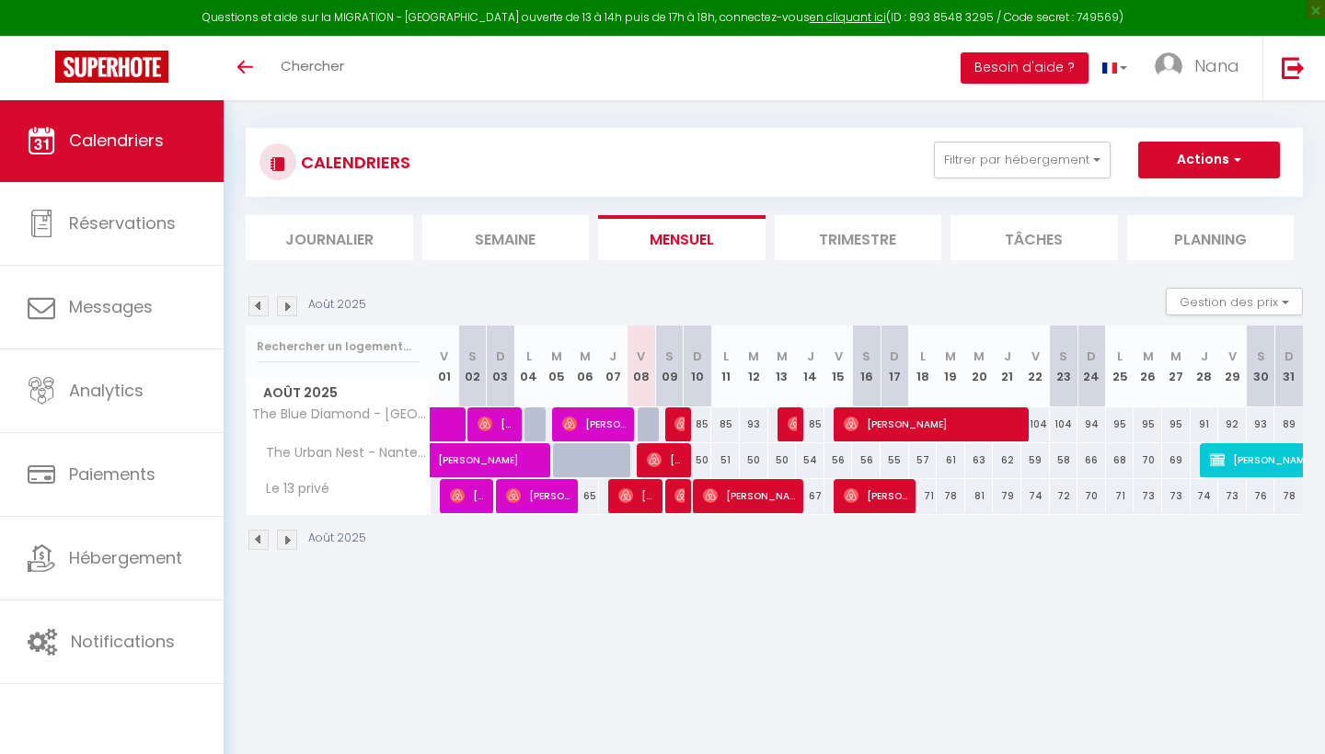
scroll to position [17, 0]
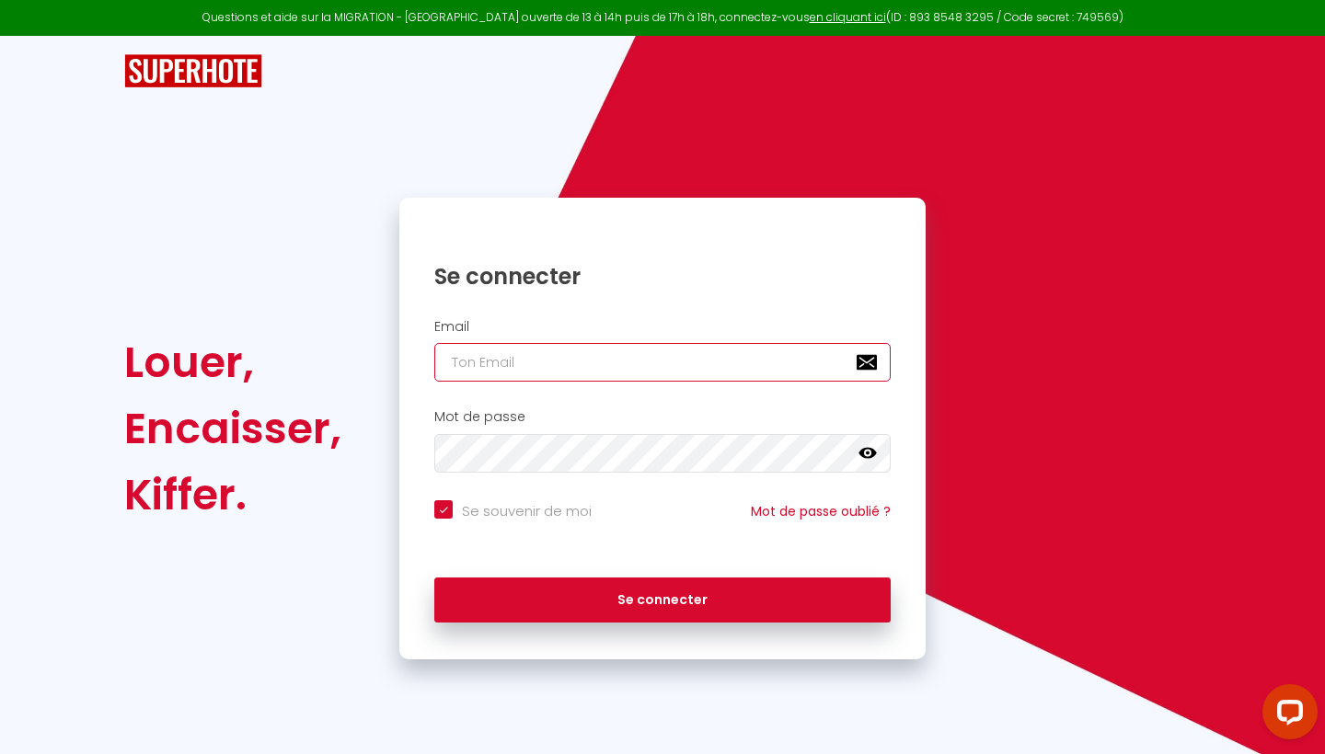
type input "[EMAIL_ADDRESS][DOMAIN_NAME]"
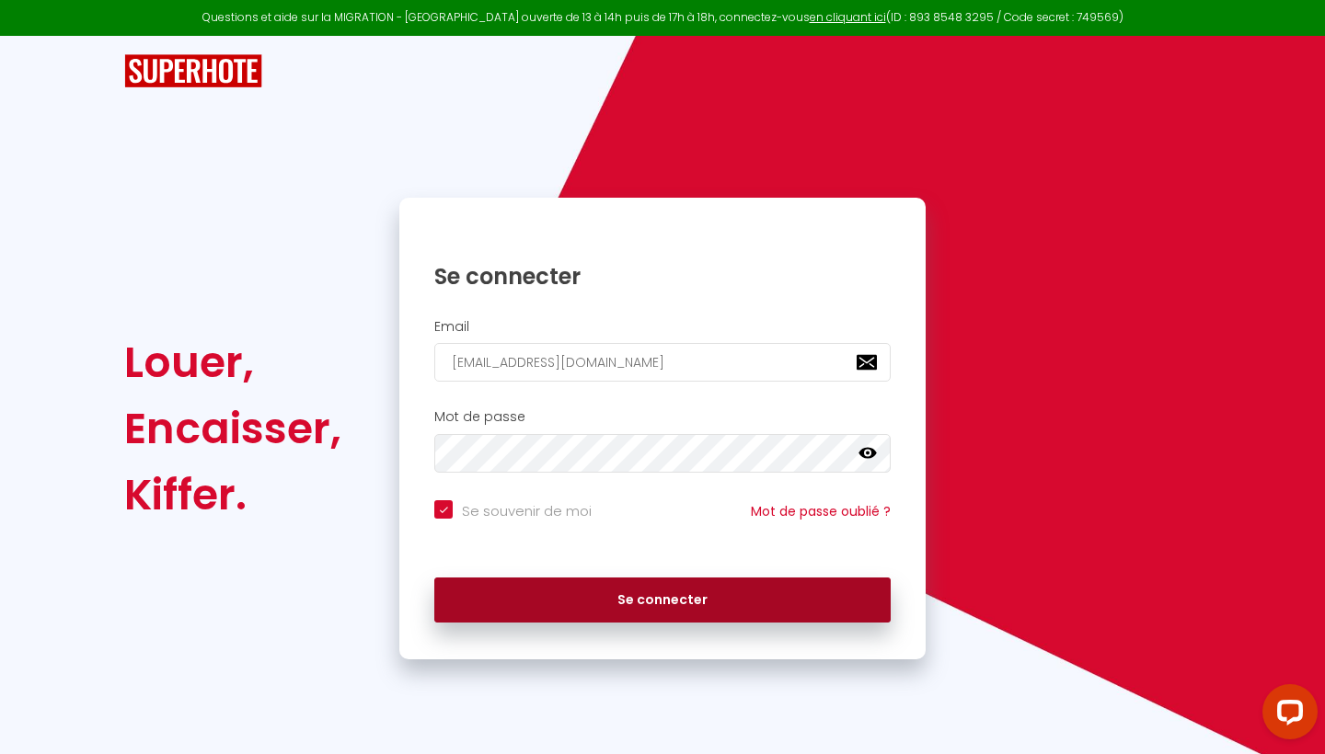
click at [618, 597] on button "Se connecter" at bounding box center [662, 601] width 456 height 46
checkbox input "true"
